Goal: Navigation & Orientation: Find specific page/section

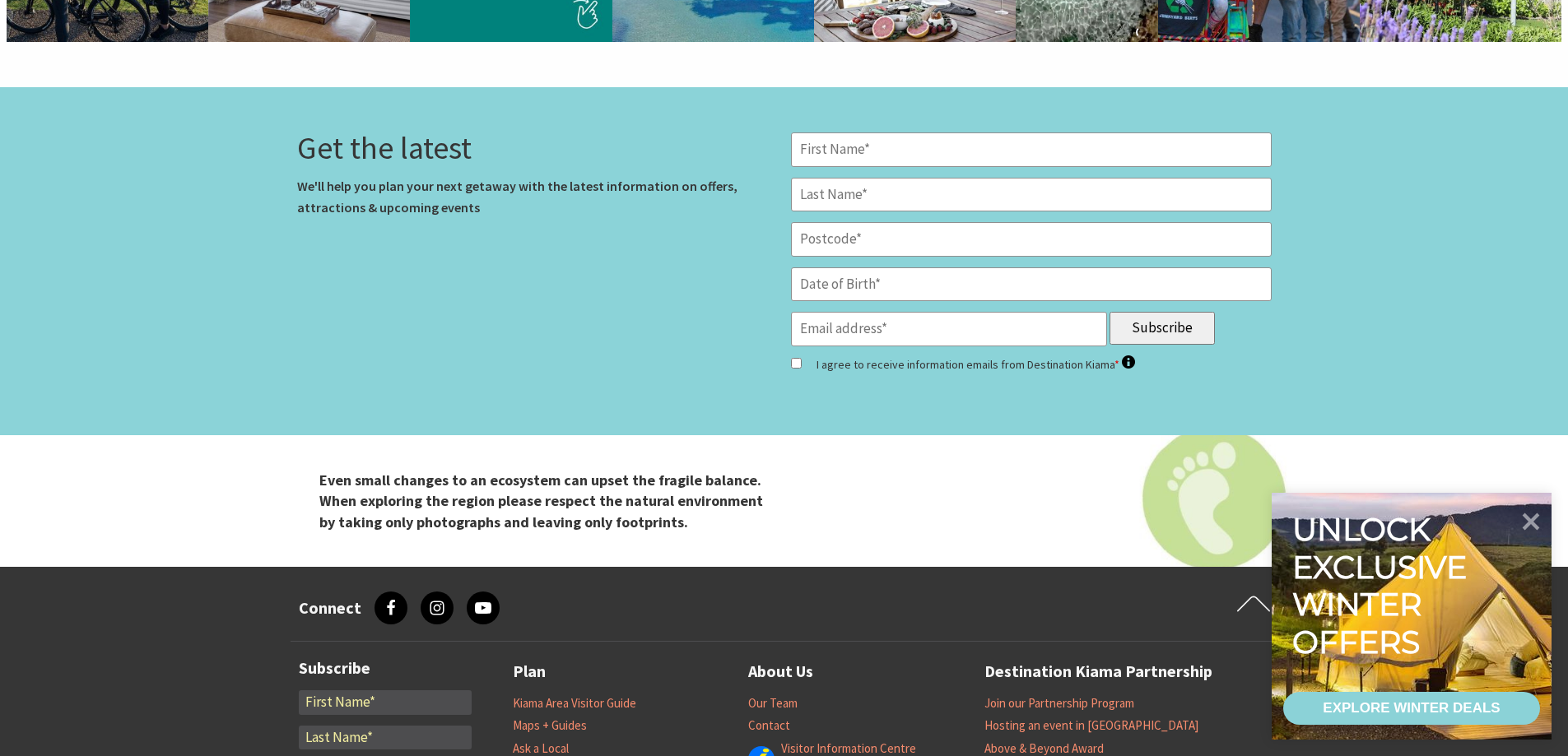
scroll to position [5493, 0]
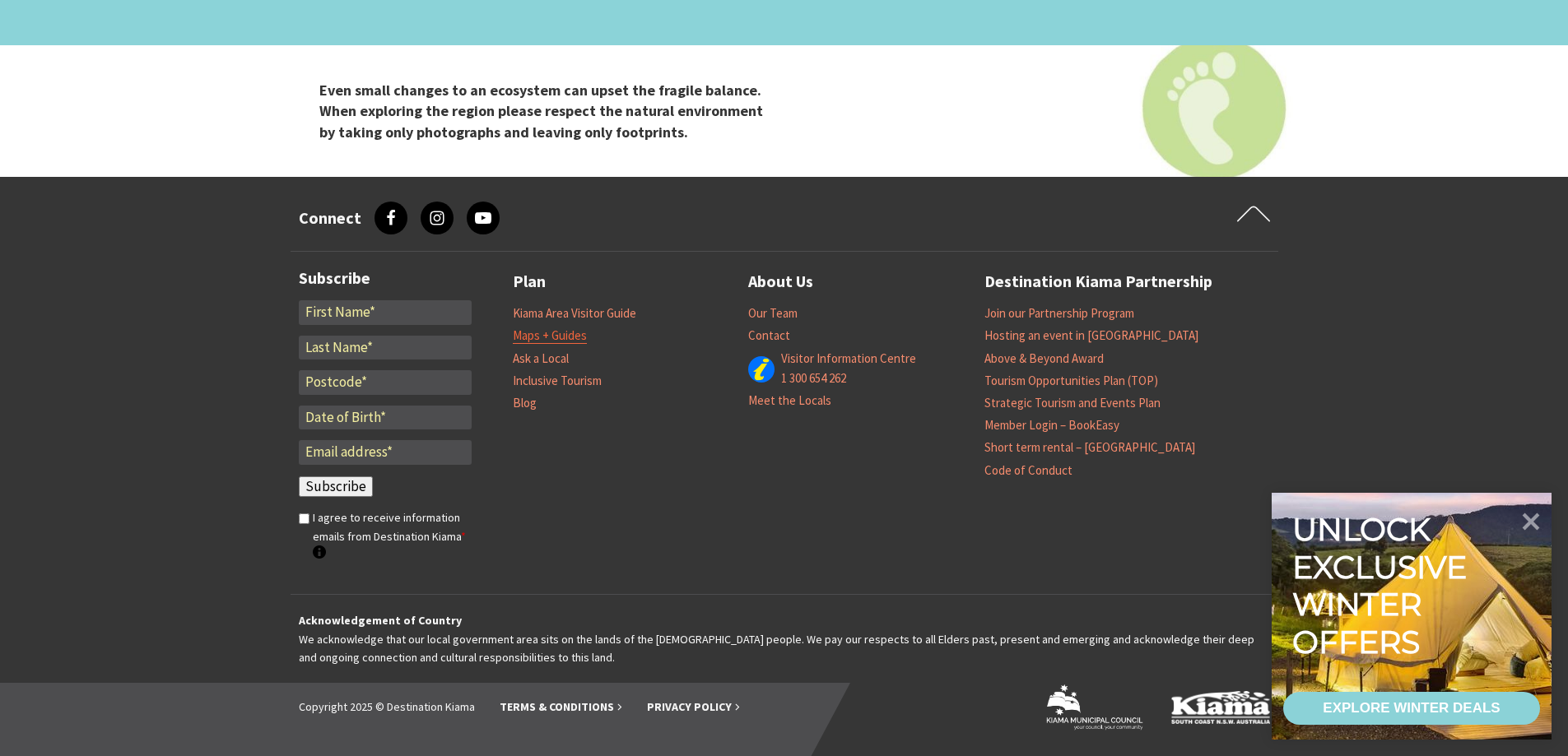
click at [544, 340] on link "Maps + Guides" at bounding box center [550, 336] width 74 height 17
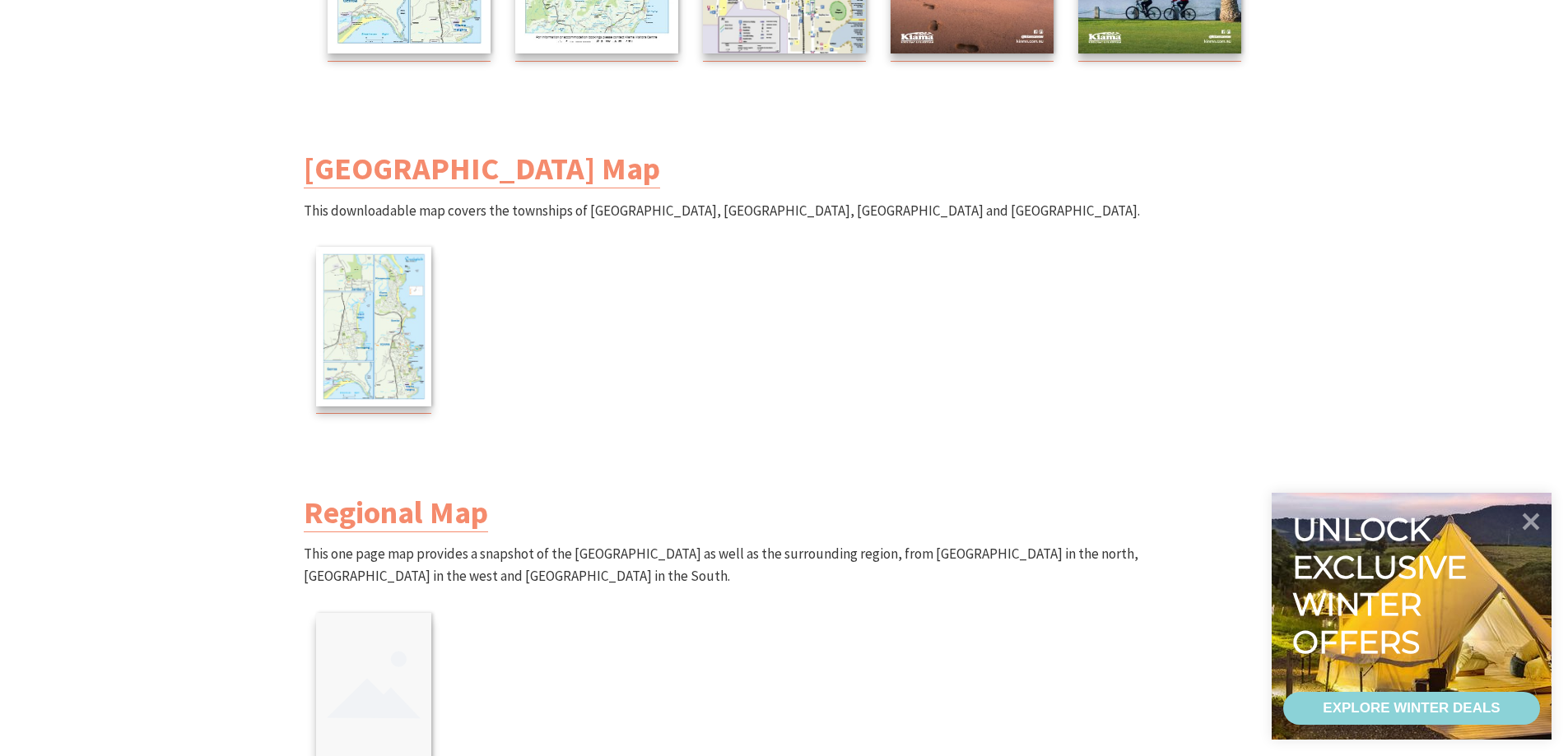
scroll to position [576, 0]
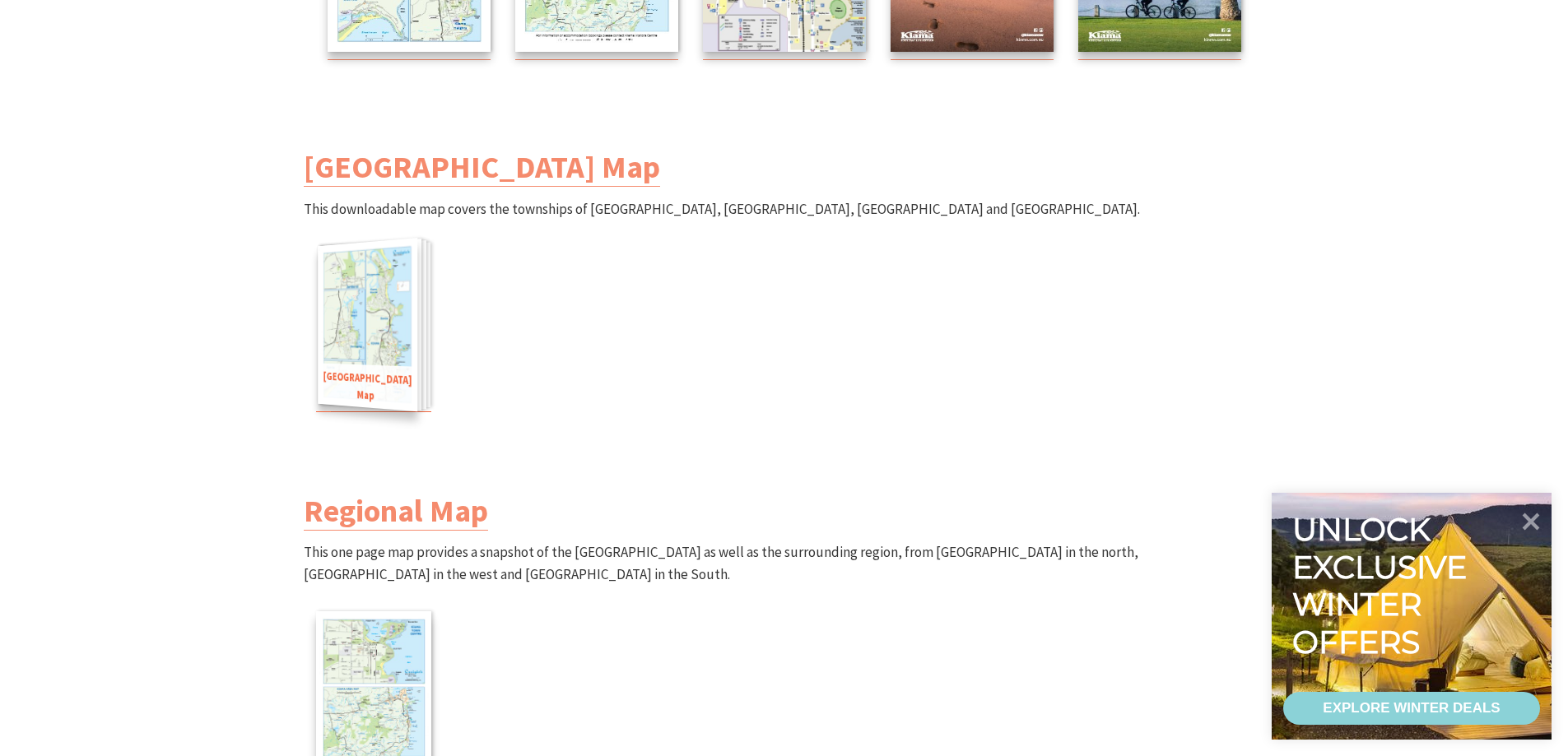
click at [383, 299] on img at bounding box center [367, 325] width 100 height 174
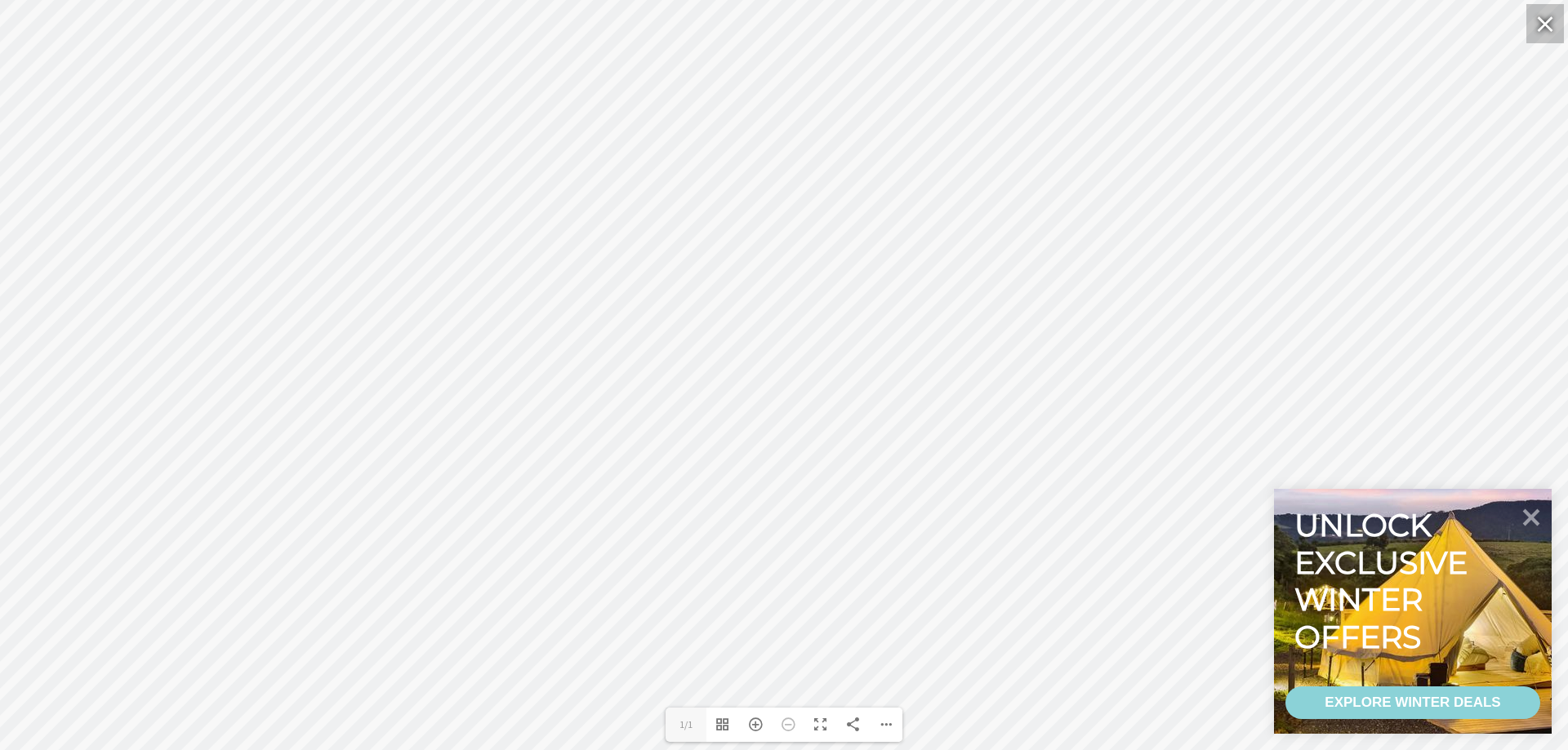
click at [1542, 25] on div at bounding box center [1545, 23] width 37 height 39
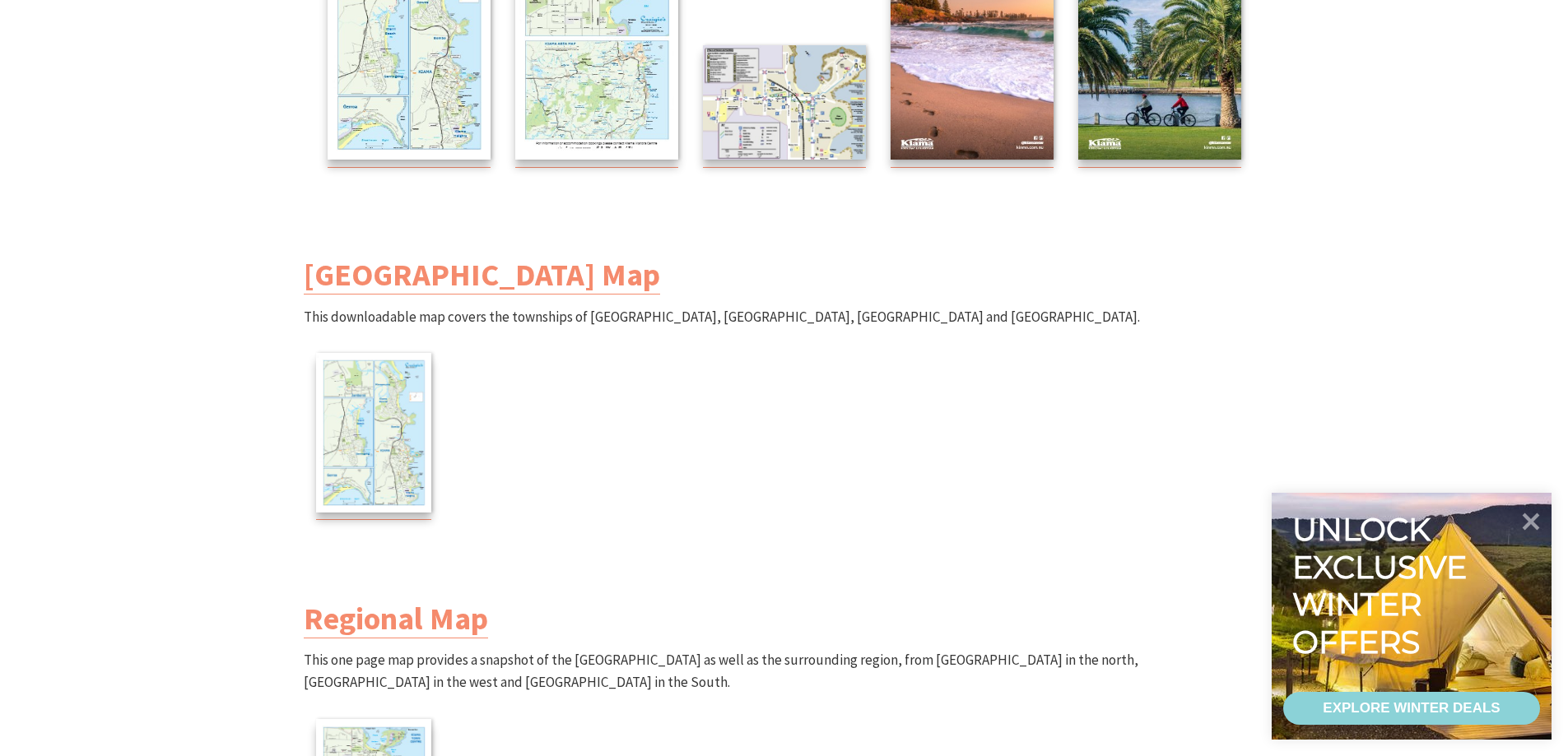
scroll to position [329, 0]
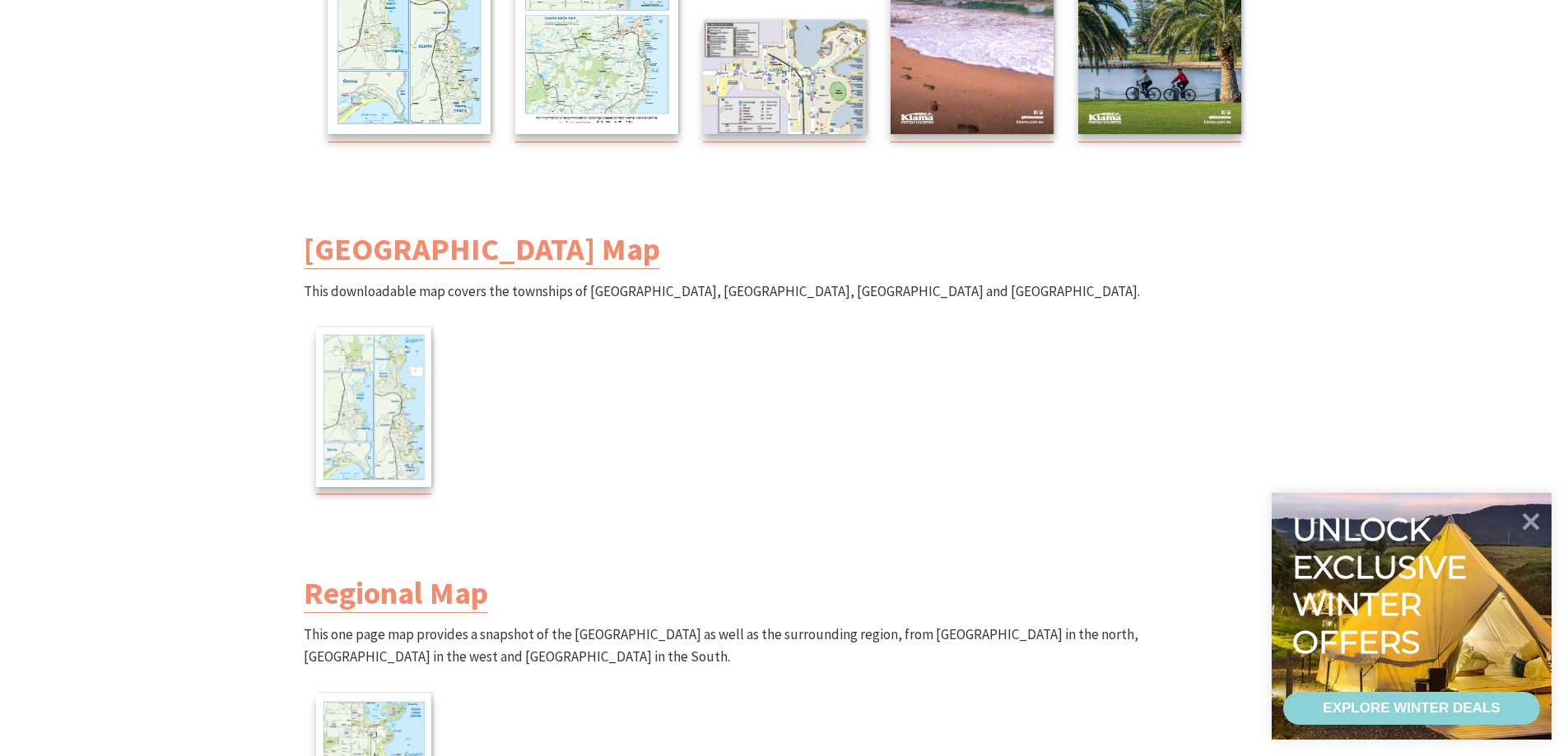
scroll to position [329, 0]
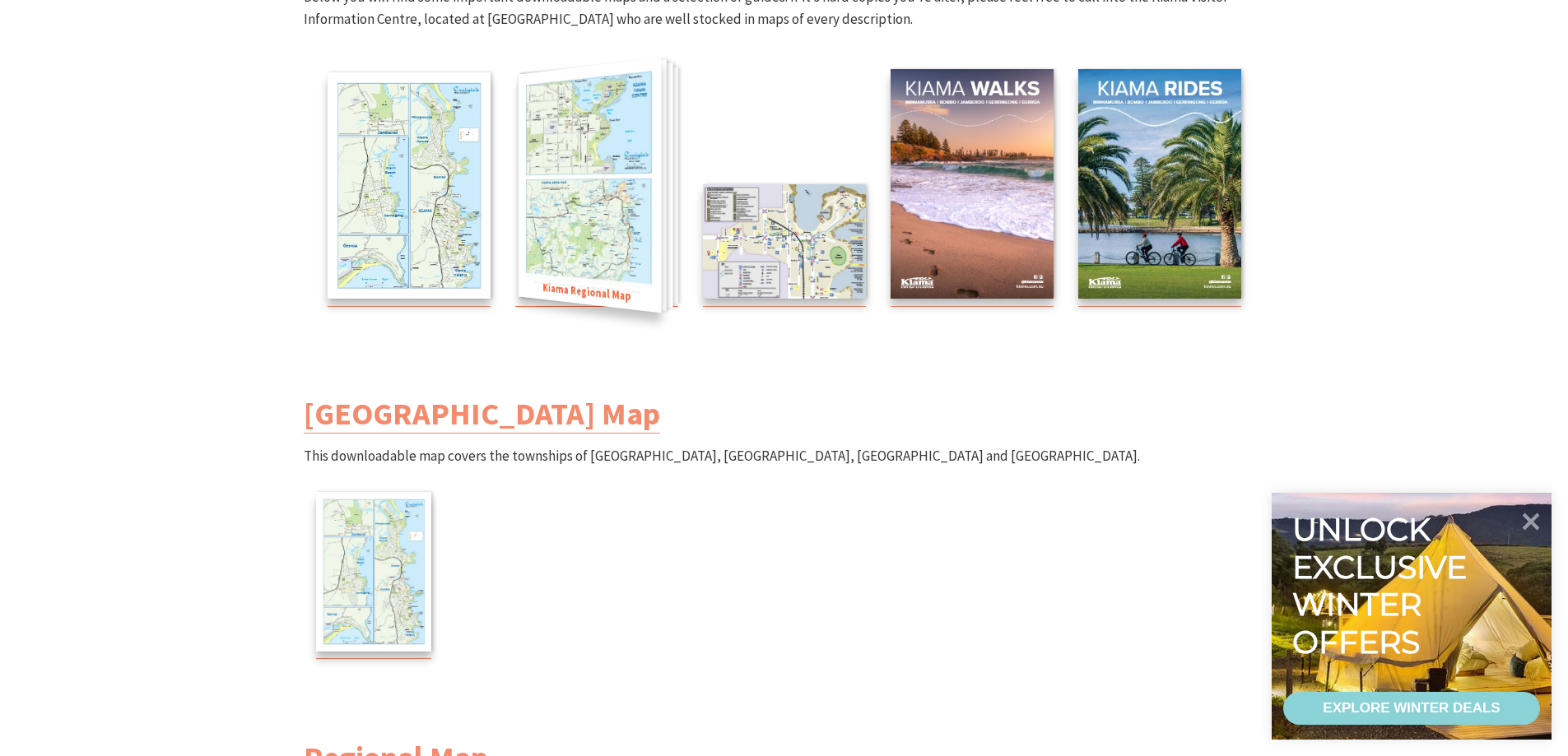
click at [606, 217] on img at bounding box center [588, 185] width 142 height 256
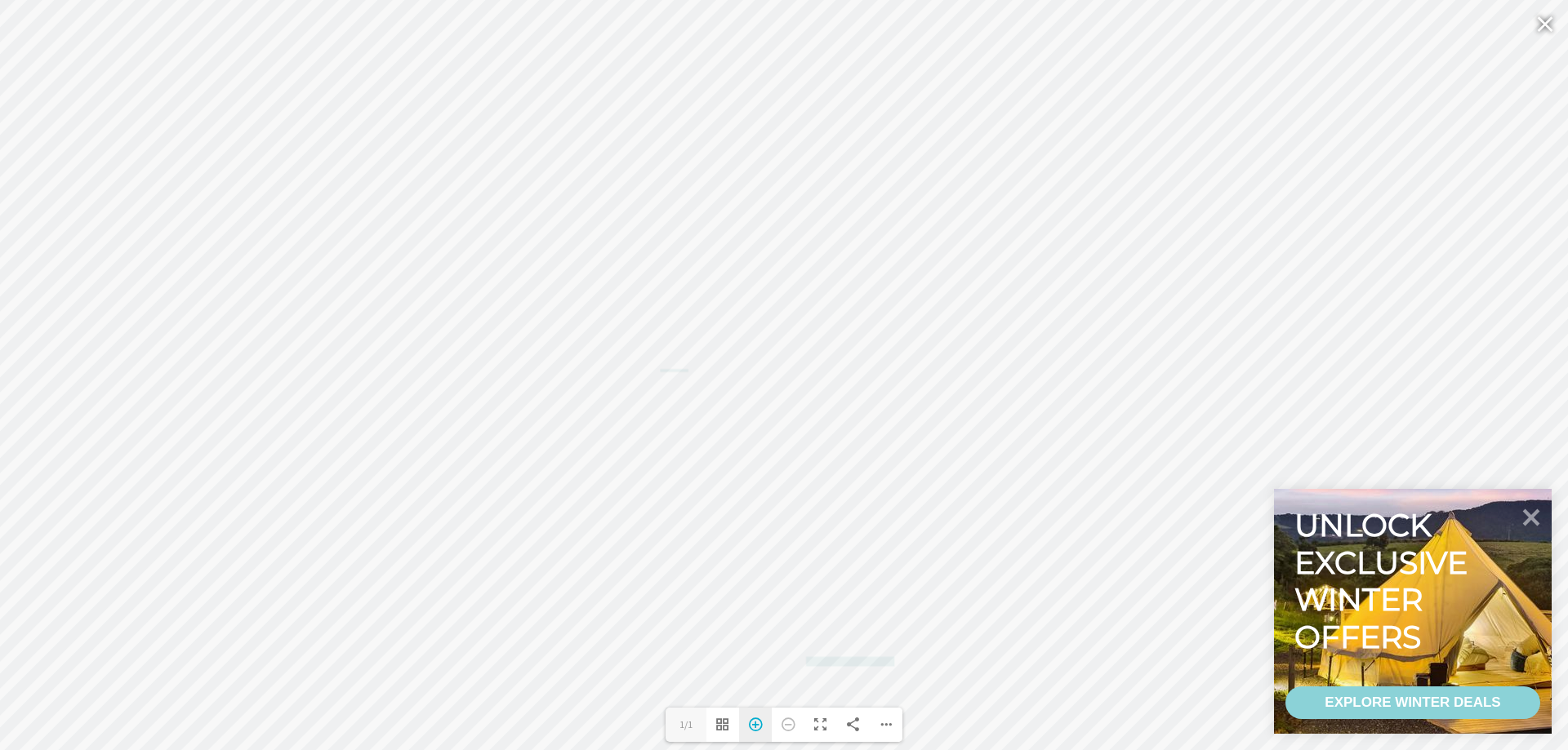
click at [755, 729] on div "Zoom In" at bounding box center [756, 725] width 33 height 35
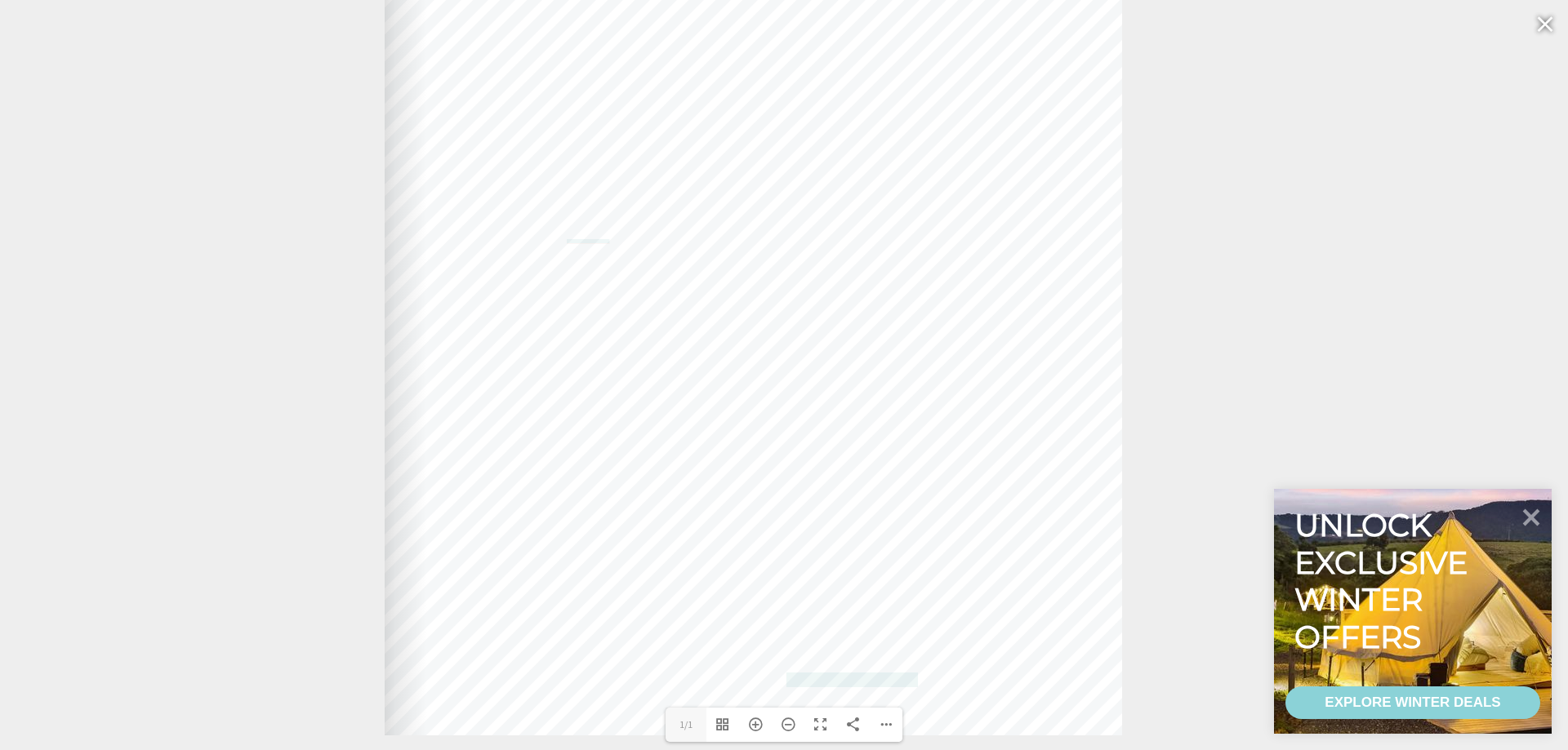
drag, startPoint x: 1049, startPoint y: 635, endPoint x: 1018, endPoint y: 501, distance: 137.5
click at [1018, 501] on div "Web: www.kiama.com.au www.cartodraft.com.au" at bounding box center [754, 223] width 738 height 1025
drag, startPoint x: 1033, startPoint y: 473, endPoint x: 1027, endPoint y: 514, distance: 41.4
click at [1027, 514] on div "Web: www.kiama.com.au www.cartodraft.com.au" at bounding box center [748, 263] width 738 height 1025
